Goal: Information Seeking & Learning: Learn about a topic

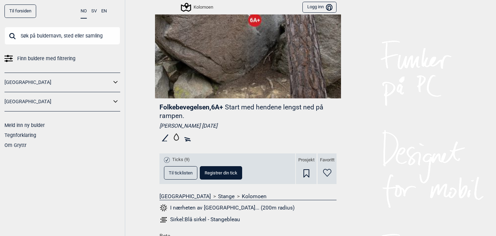
scroll to position [73, 0]
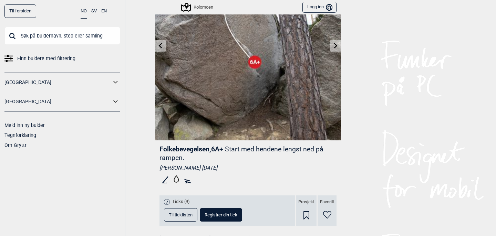
click at [336, 46] on icon at bounding box center [335, 46] width 3 height 6
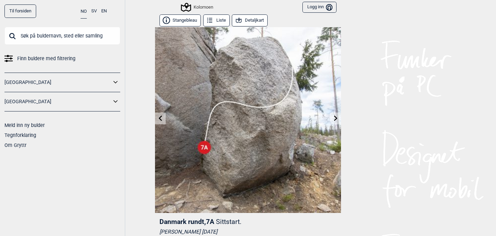
click at [162, 119] on icon at bounding box center [161, 118] width 6 height 6
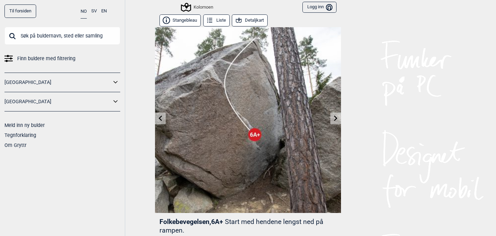
click at [162, 119] on icon at bounding box center [161, 118] width 6 height 6
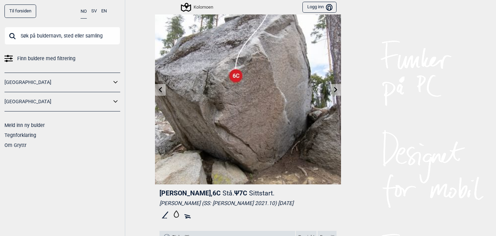
scroll to position [28, 0]
click at [160, 91] on icon at bounding box center [161, 90] width 6 height 6
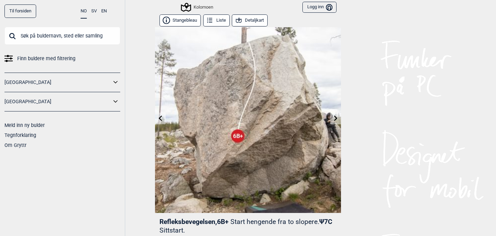
click at [255, 19] on button "Detaljkart" at bounding box center [250, 20] width 36 height 12
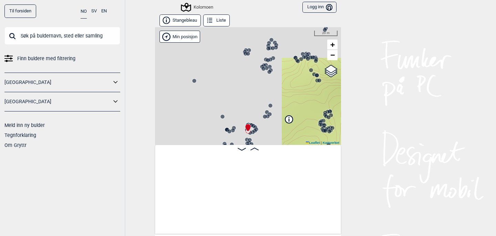
scroll to position [0, 2563]
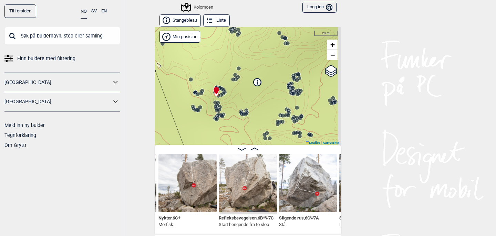
drag, startPoint x: 252, startPoint y: 97, endPoint x: 221, endPoint y: 60, distance: 48.9
click at [221, 60] on div "Kolomoen" at bounding box center [248, 86] width 186 height 118
click at [245, 115] on circle at bounding box center [244, 114] width 4 height 4
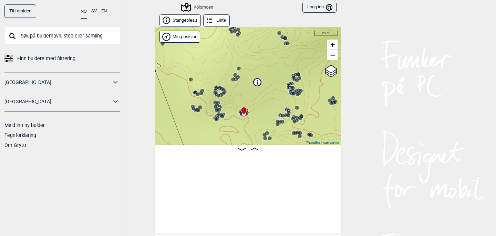
scroll to position [0, 1864]
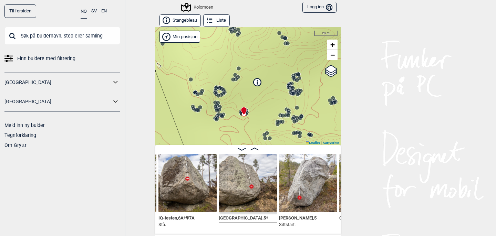
click at [277, 122] on circle at bounding box center [277, 124] width 4 height 4
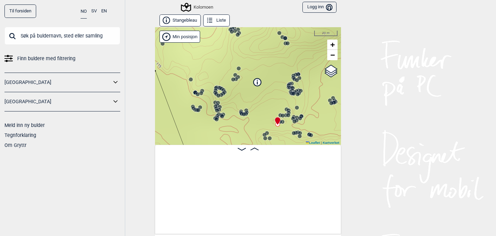
scroll to position [0, 9692]
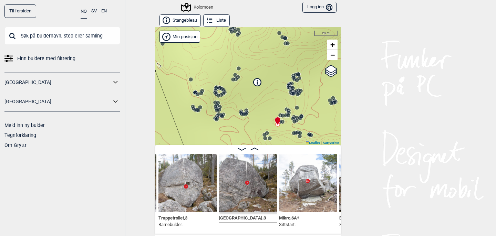
click at [294, 94] on circle at bounding box center [294, 94] width 4 height 4
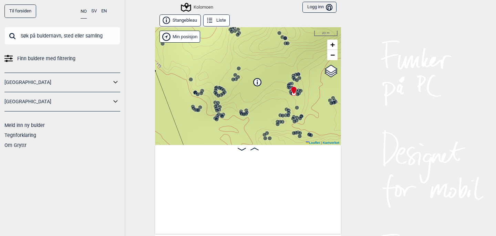
scroll to position [0, 8701]
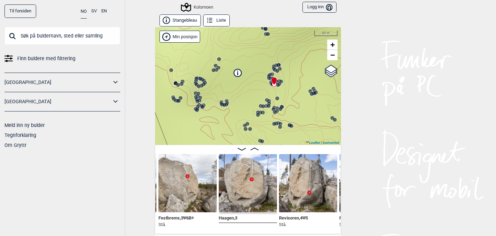
drag, startPoint x: 311, startPoint y: 108, endPoint x: 262, endPoint y: 81, distance: 55.7
click at [262, 81] on div "Kolomoen" at bounding box center [248, 86] width 186 height 118
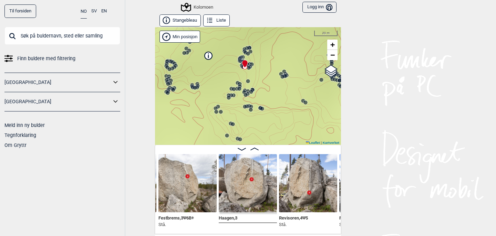
click at [282, 75] on circle at bounding box center [283, 77] width 4 height 4
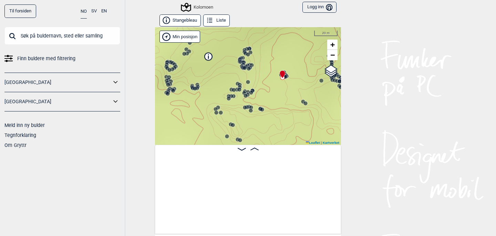
scroll to position [0, 11344]
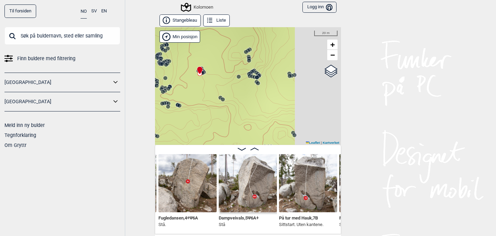
drag, startPoint x: 285, startPoint y: 94, endPoint x: 200, endPoint y: 91, distance: 85.5
click at [200, 91] on div "Kolomoen" at bounding box center [248, 86] width 186 height 118
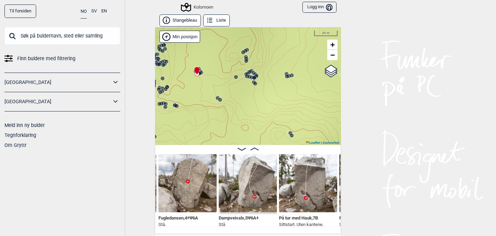
click at [248, 76] on circle at bounding box center [249, 76] width 4 height 4
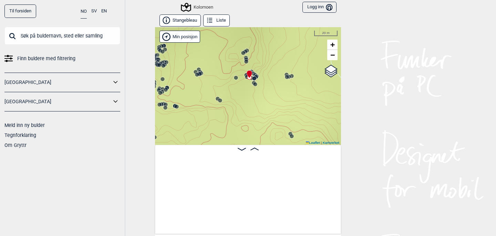
scroll to position [0, 12344]
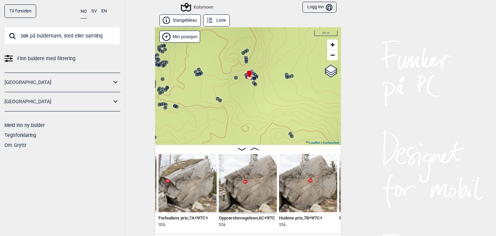
click at [309, 183] on img at bounding box center [308, 183] width 58 height 58
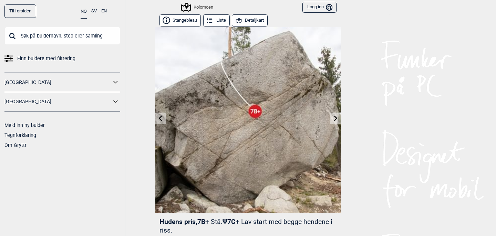
click at [335, 119] on icon at bounding box center [335, 118] width 3 height 6
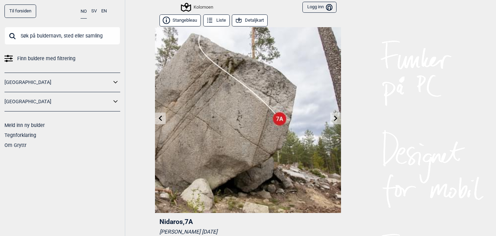
click at [335, 119] on icon at bounding box center [335, 118] width 3 height 6
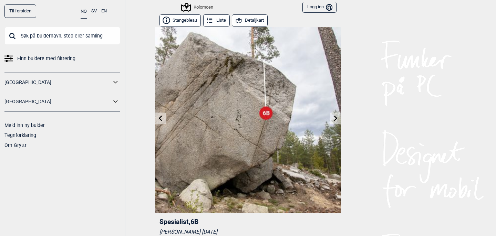
click at [335, 120] on icon at bounding box center [335, 118] width 3 height 6
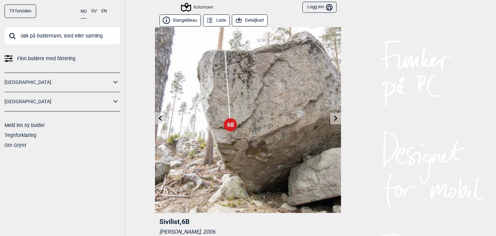
click at [159, 118] on icon at bounding box center [161, 118] width 6 height 6
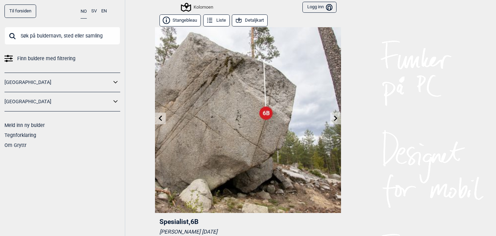
click at [159, 118] on icon at bounding box center [161, 118] width 6 height 6
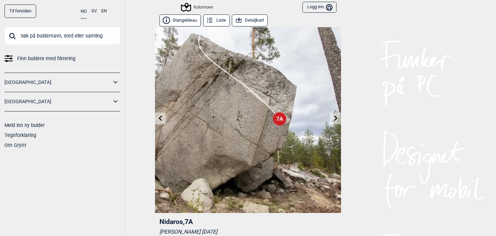
click at [159, 118] on icon at bounding box center [161, 118] width 6 height 6
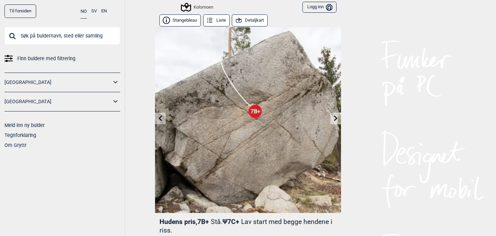
click at [159, 118] on icon at bounding box center [161, 118] width 6 height 6
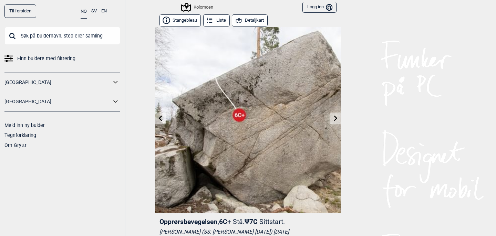
click at [161, 120] on icon at bounding box center [160, 118] width 3 height 6
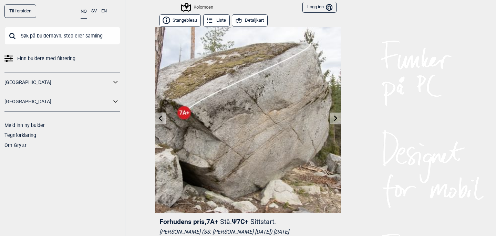
click at [161, 118] on icon at bounding box center [161, 118] width 6 height 6
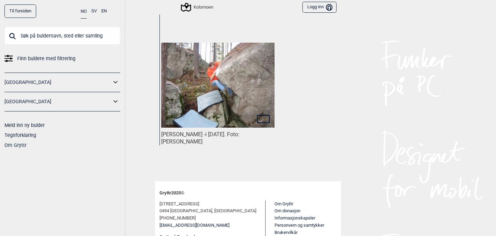
scroll to position [374, 0]
click at [265, 117] on icon at bounding box center [263, 119] width 13 height 8
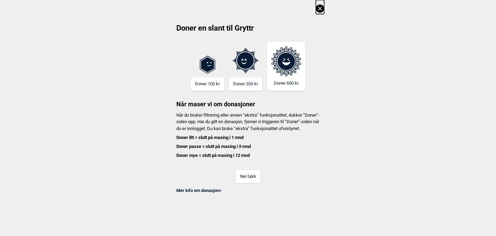
click at [320, 10] on icon at bounding box center [320, 8] width 8 height 8
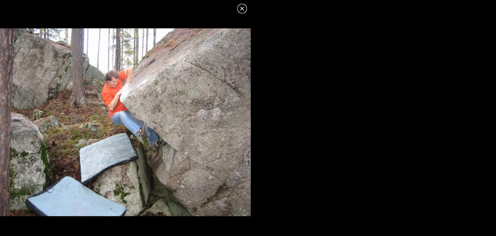
click at [241, 8] on icon at bounding box center [242, 8] width 8 height 8
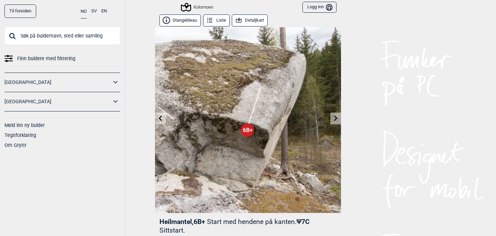
scroll to position [0, 0]
click at [158, 119] on icon at bounding box center [161, 118] width 6 height 6
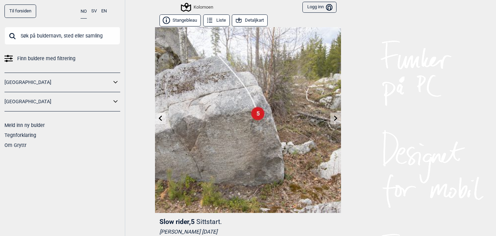
click at [335, 119] on icon at bounding box center [336, 118] width 6 height 6
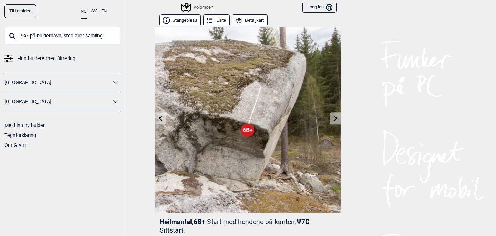
click at [336, 119] on icon at bounding box center [335, 118] width 3 height 6
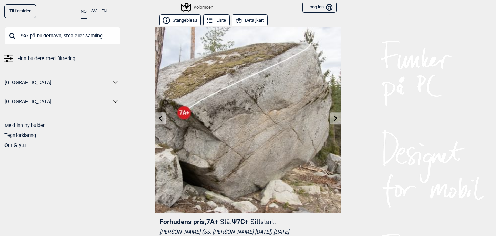
click at [337, 120] on icon at bounding box center [336, 118] width 6 height 6
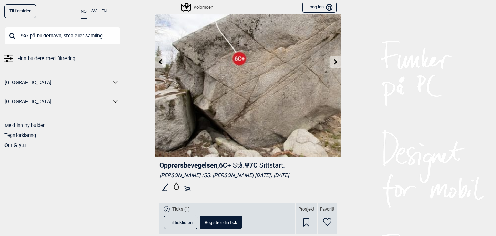
scroll to position [35, 0]
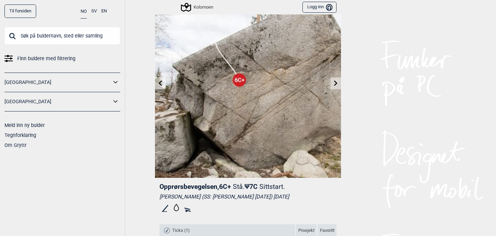
click at [335, 83] on icon at bounding box center [336, 83] width 6 height 6
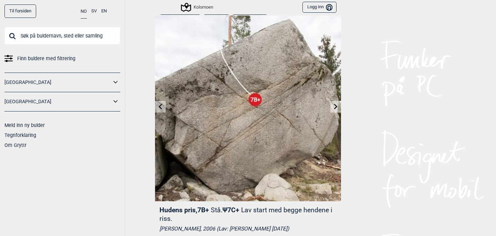
scroll to position [12, 0]
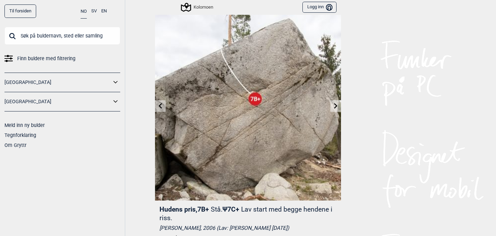
click at [336, 105] on icon at bounding box center [335, 106] width 3 height 6
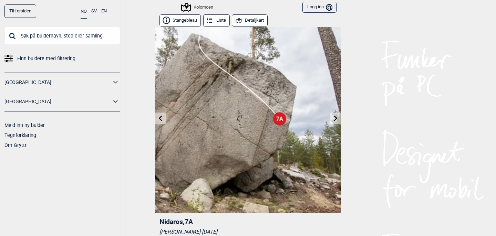
click at [335, 116] on icon at bounding box center [335, 118] width 3 height 6
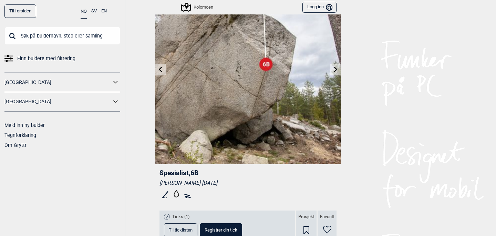
scroll to position [2, 0]
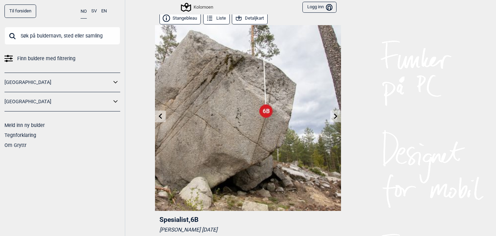
click at [84, 35] on input "text" at bounding box center [62, 36] width 116 height 18
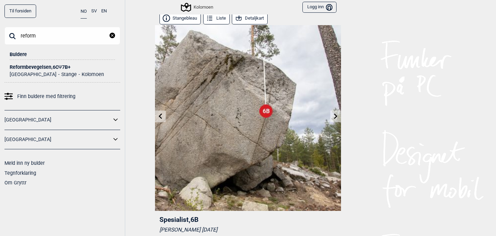
type input "reform"
click at [42, 68] on div "Reformbevegelsen , 6C Ψ 7B+" at bounding box center [62, 67] width 105 height 5
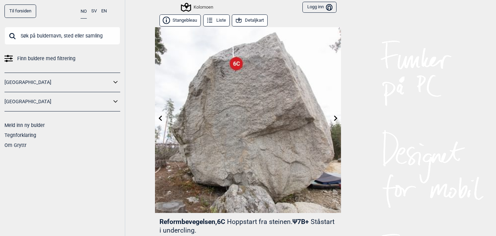
click at [62, 39] on input "text" at bounding box center [62, 36] width 116 height 18
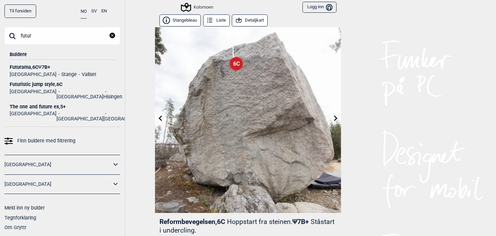
type input "futur"
click at [29, 67] on div "Futurama , 6C Ψ 7B+" at bounding box center [62, 67] width 105 height 5
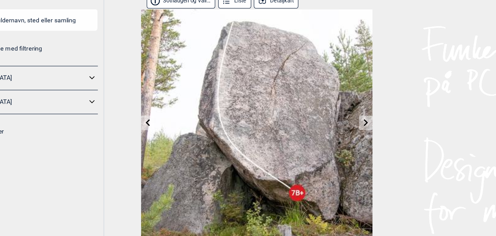
click at [246, 14] on button "Detaljkart" at bounding box center [264, 20] width 36 height 12
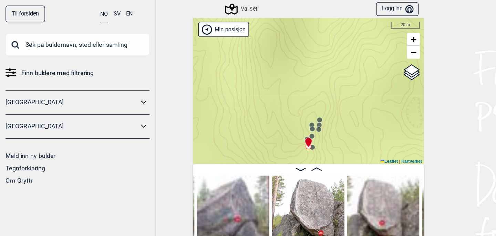
scroll to position [4, 0]
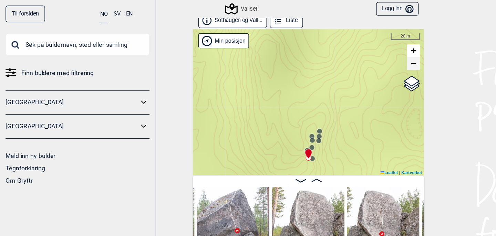
click at [334, 51] on span "−" at bounding box center [333, 51] width 4 height 9
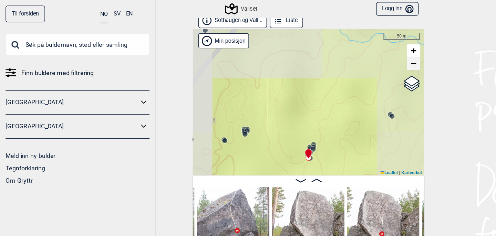
click at [334, 51] on span "−" at bounding box center [333, 51] width 4 height 9
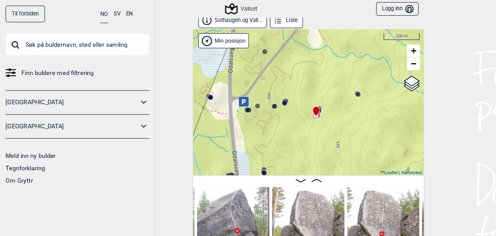
drag, startPoint x: 242, startPoint y: 92, endPoint x: 249, endPoint y: 58, distance: 35.2
click at [249, 58] on div "Vallset" at bounding box center [248, 82] width 186 height 118
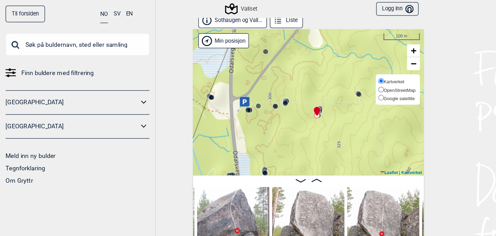
click at [306, 77] on input "Google satellite" at bounding box center [306, 79] width 4 height 4
radio input "true"
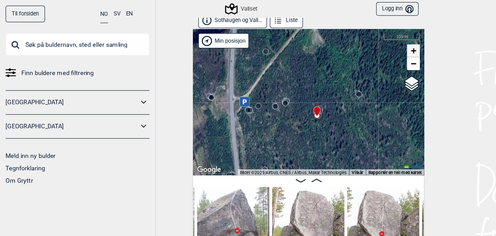
click at [333, 41] on span "+" at bounding box center [333, 41] width 4 height 9
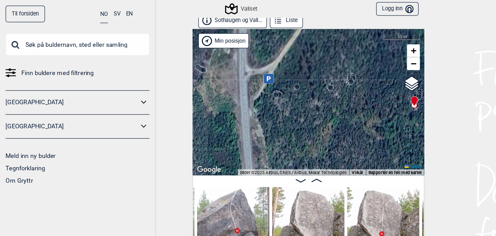
drag, startPoint x: 240, startPoint y: 62, endPoint x: 311, endPoint y: 89, distance: 75.8
click at [311, 89] on div "Vallset" at bounding box center [248, 82] width 186 height 118
click at [221, 76] on circle at bounding box center [222, 76] width 4 height 4
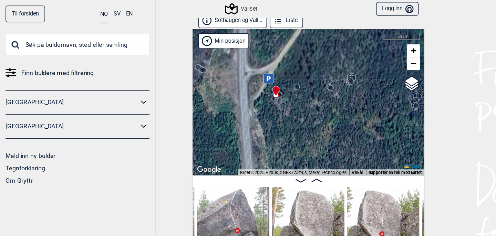
scroll to position [0, 1165]
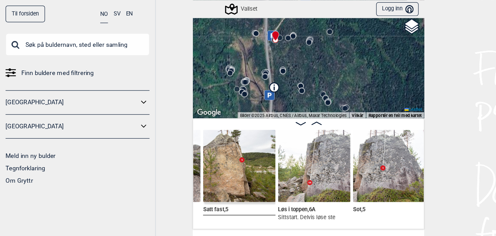
scroll to position [51, 0]
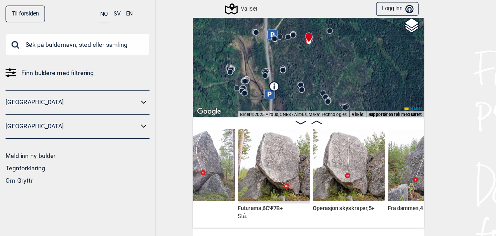
scroll to position [0, 1928]
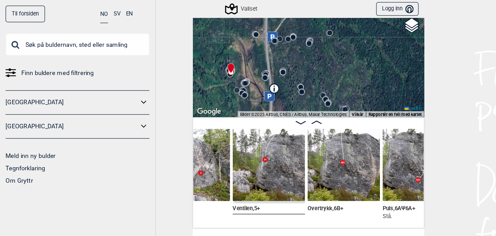
scroll to position [27, 0]
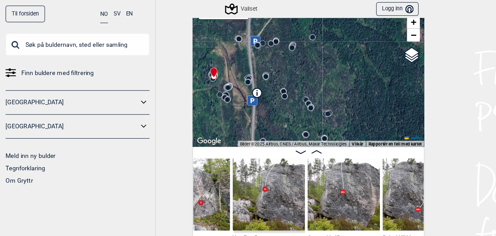
drag, startPoint x: 299, startPoint y: 64, endPoint x: 280, endPoint y: 26, distance: 42.7
click at [281, 26] on div "Vallset" at bounding box center [248, 59] width 186 height 118
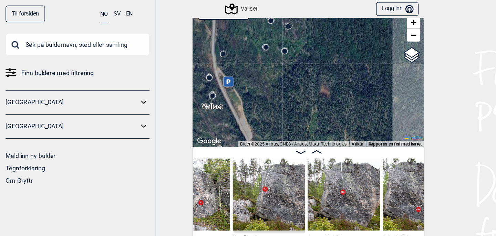
drag, startPoint x: 285, startPoint y: 72, endPoint x: 258, endPoint y: 20, distance: 58.7
click at [258, 20] on div "Vallset" at bounding box center [248, 59] width 186 height 118
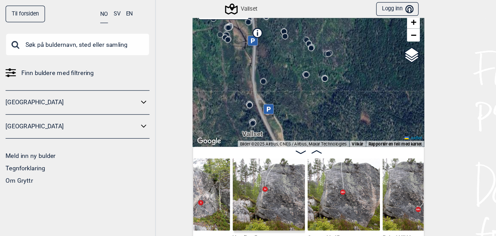
drag, startPoint x: 294, startPoint y: 61, endPoint x: 326, endPoint y: 83, distance: 39.5
click at [326, 83] on div "Vallset" at bounding box center [248, 59] width 186 height 118
click at [332, 20] on span "+" at bounding box center [333, 17] width 4 height 9
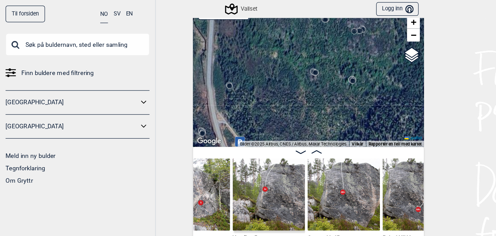
drag, startPoint x: 250, startPoint y: 66, endPoint x: 258, endPoint y: 105, distance: 40.4
click at [258, 107] on div "Vallset" at bounding box center [248, 59] width 186 height 118
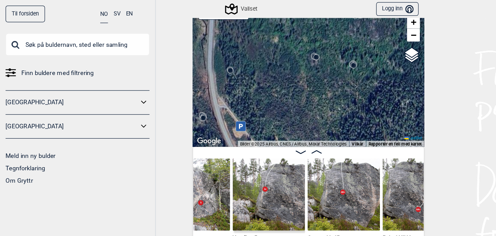
drag, startPoint x: 281, startPoint y: 88, endPoint x: 281, endPoint y: 77, distance: 11.4
click at [281, 77] on div "Vallset" at bounding box center [248, 59] width 186 height 118
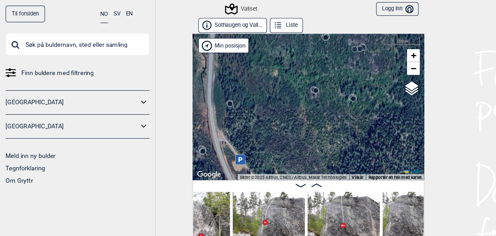
scroll to position [0, 0]
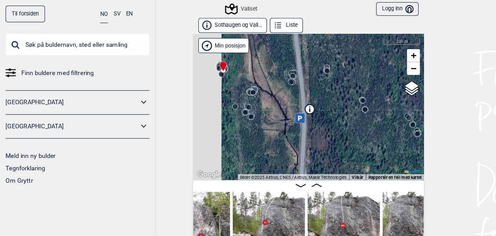
drag, startPoint x: 230, startPoint y: 62, endPoint x: 304, endPoint y: 140, distance: 107.0
click at [304, 140] on div "Vallset" at bounding box center [248, 86] width 186 height 118
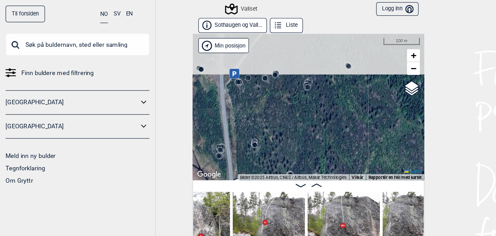
drag, startPoint x: 272, startPoint y: 80, endPoint x: 213, endPoint y: 140, distance: 83.4
click at [213, 140] on div "Sothaugen og Vall... Liste [GEOGRAPHIC_DATA]" at bounding box center [248, 124] width 186 height 220
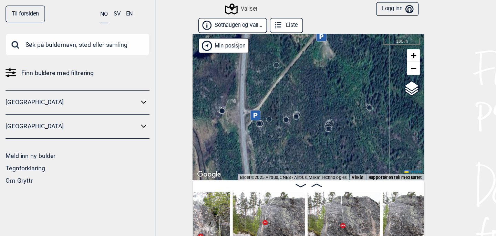
drag, startPoint x: 225, startPoint y: 83, endPoint x: 242, endPoint y: 117, distance: 37.5
click at [242, 117] on div "Vallset" at bounding box center [248, 86] width 186 height 118
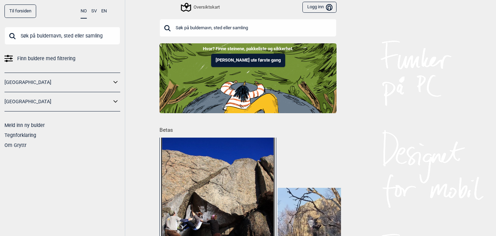
click at [94, 36] on input "text" at bounding box center [62, 36] width 116 height 18
type input "v"
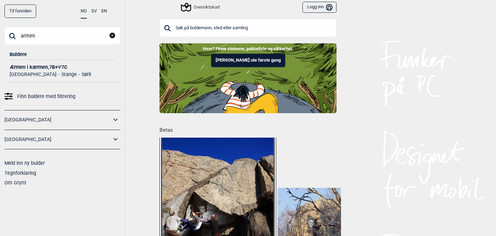
type input "armen"
drag, startPoint x: 94, startPoint y: 36, endPoint x: 36, endPoint y: 68, distance: 66.2
click at [36, 68] on div "Ærmen i kærmen , 7B+ Ψ 7C" at bounding box center [62, 67] width 105 height 5
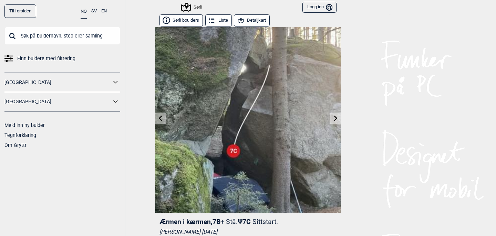
click at [258, 19] on button "Detaljkart" at bounding box center [252, 20] width 36 height 12
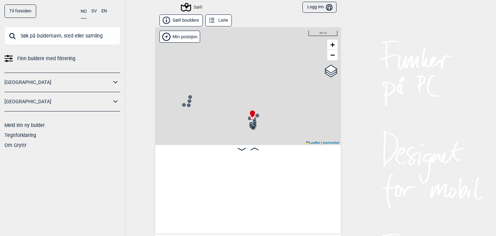
scroll to position [0, 1107]
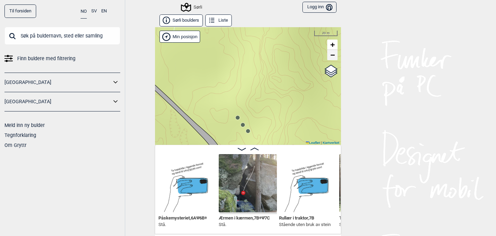
click at [334, 56] on span "−" at bounding box center [333, 55] width 4 height 9
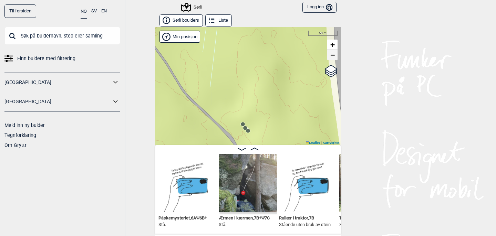
click at [334, 56] on span "−" at bounding box center [333, 55] width 4 height 9
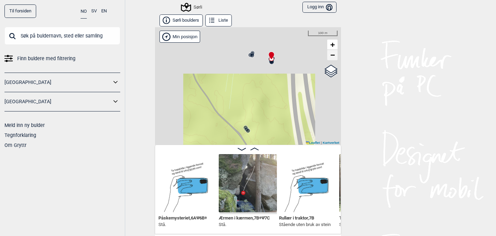
click at [333, 54] on span "−" at bounding box center [333, 55] width 4 height 9
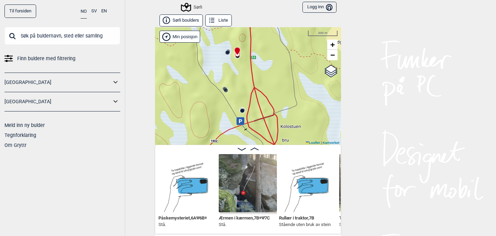
drag, startPoint x: 286, startPoint y: 100, endPoint x: 264, endPoint y: 59, distance: 46.3
click at [264, 59] on div "Sørli Brukerens posisjon Min posisjon 200 m + − Kartverket OpenStreetMap Google…" at bounding box center [248, 86] width 186 height 118
click at [306, 80] on input "Google satellite" at bounding box center [306, 82] width 4 height 4
radio input "true"
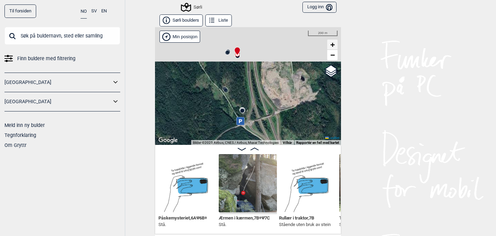
click at [333, 43] on span "+" at bounding box center [333, 44] width 4 height 9
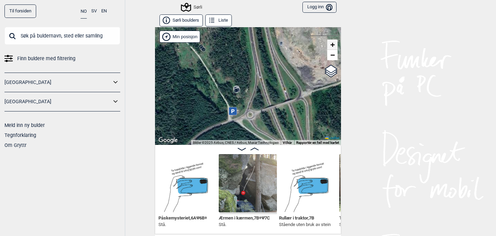
click at [333, 43] on span "+" at bounding box center [333, 44] width 4 height 9
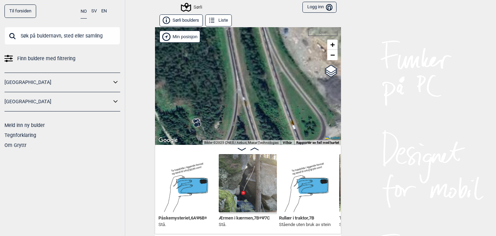
drag, startPoint x: 262, startPoint y: 51, endPoint x: 233, endPoint y: 127, distance: 81.1
click at [233, 127] on div "Sørli Brukerens posisjon Min posisjon 50 m + − Kartverket OpenStreetMap Google …" at bounding box center [248, 86] width 186 height 118
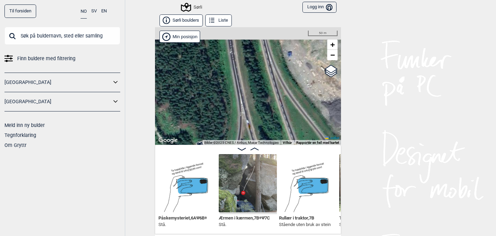
drag, startPoint x: 226, startPoint y: 49, endPoint x: 250, endPoint y: 131, distance: 85.3
click at [250, 131] on div "Sørli Brukerens posisjon Min posisjon 50 m + − Kartverket OpenStreetMap Google …" at bounding box center [248, 86] width 186 height 118
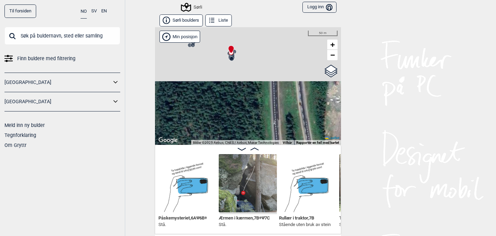
drag, startPoint x: 239, startPoint y: 79, endPoint x: 270, endPoint y: 150, distance: 77.2
click at [270, 150] on div "Sørli boulders Liste Sørli Brukerens posisjon Min posisjon 50 m + − Kartverket …" at bounding box center [248, 124] width 186 height 220
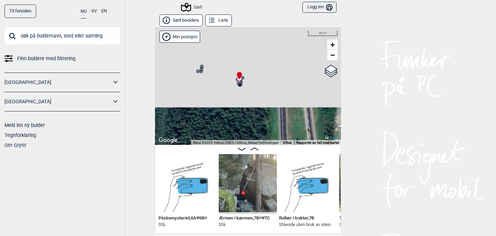
drag, startPoint x: 244, startPoint y: 95, endPoint x: 253, endPoint y: 123, distance: 29.7
click at [253, 123] on div "Sørli Brukerens posisjon Min posisjon 50 m + − Kartverket OpenStreetMap Google …" at bounding box center [248, 86] width 186 height 118
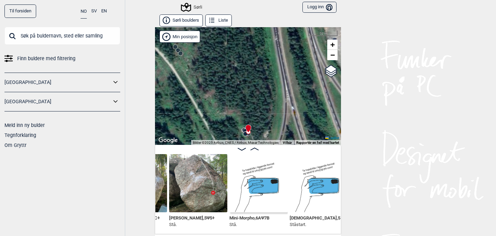
scroll to position [0, 863]
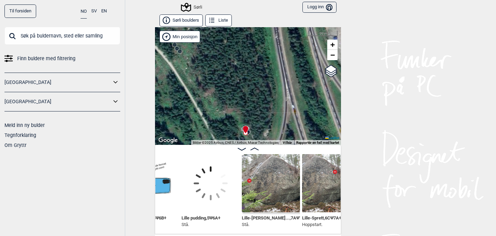
scroll to position [0, 559]
